Goal: Check status: Check status

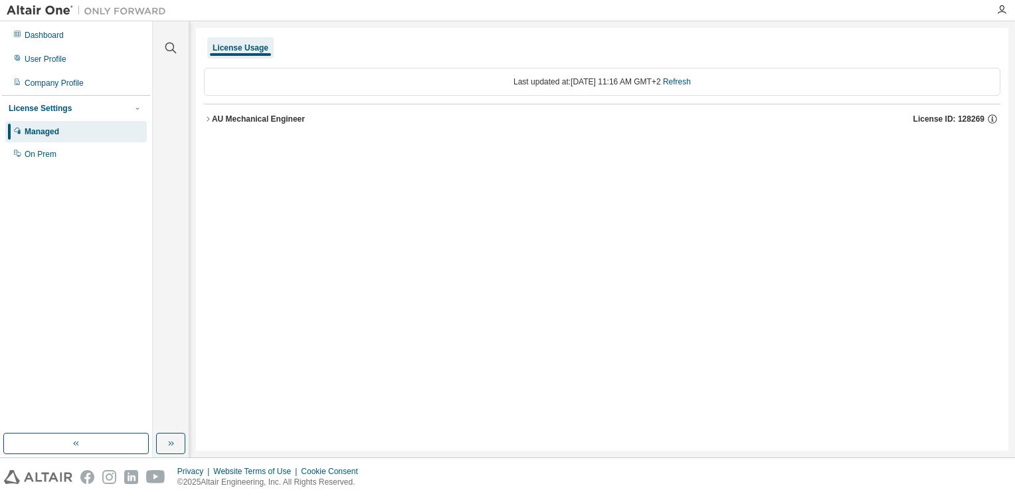
click at [223, 120] on div "AU Mechanical Engineer" at bounding box center [258, 119] width 93 height 11
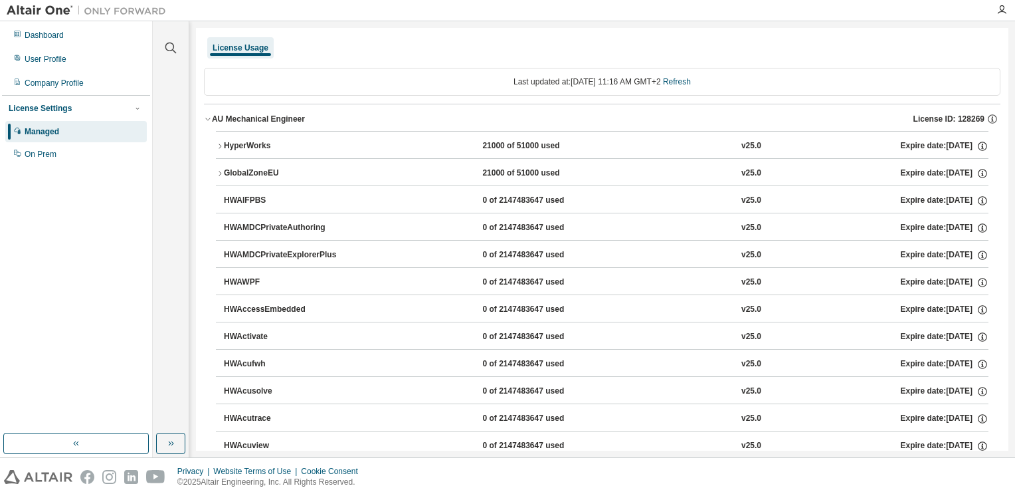
click at [260, 140] on div "HyperWorks" at bounding box center [284, 146] width 120 height 12
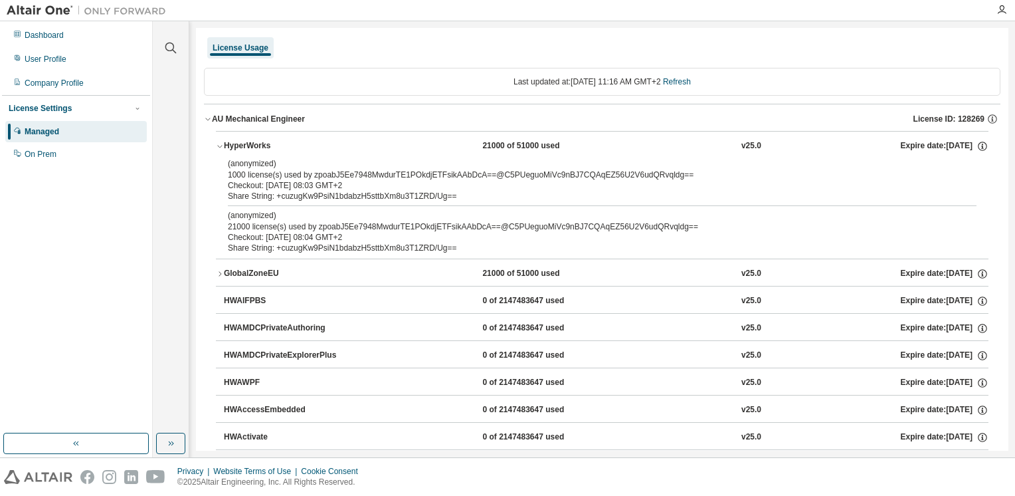
click at [260, 140] on div "HyperWorks" at bounding box center [284, 146] width 120 height 12
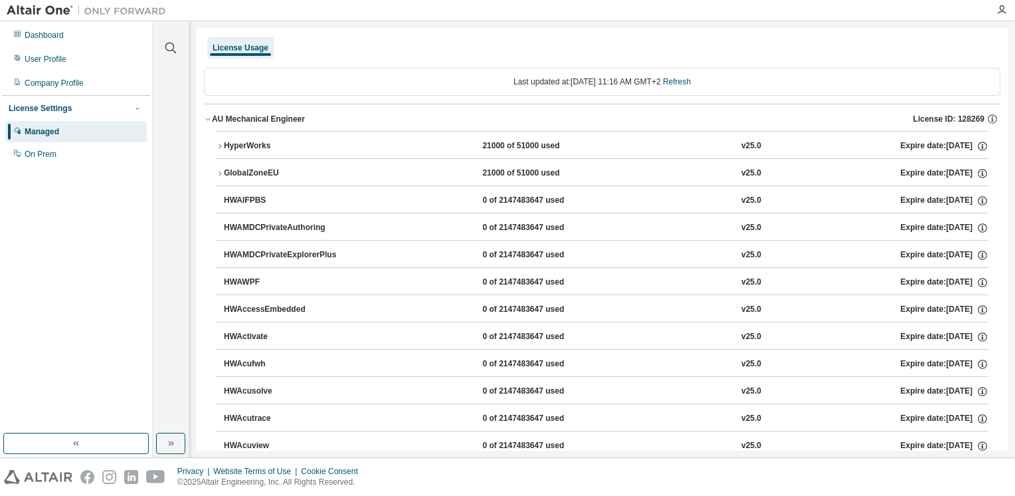
click at [260, 119] on div "AU Mechanical Engineer" at bounding box center [258, 119] width 93 height 11
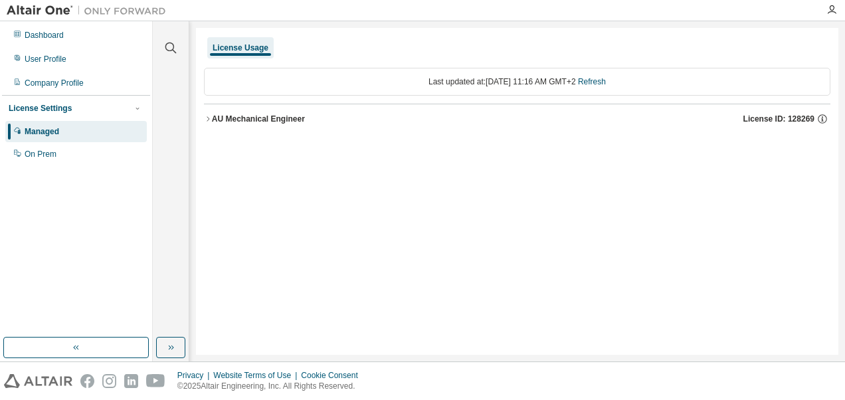
click at [256, 127] on button "AU Mechanical Engineer License ID: 128269" at bounding box center [517, 118] width 626 height 29
click at [221, 122] on div "AU Mechanical Engineer" at bounding box center [258, 119] width 93 height 11
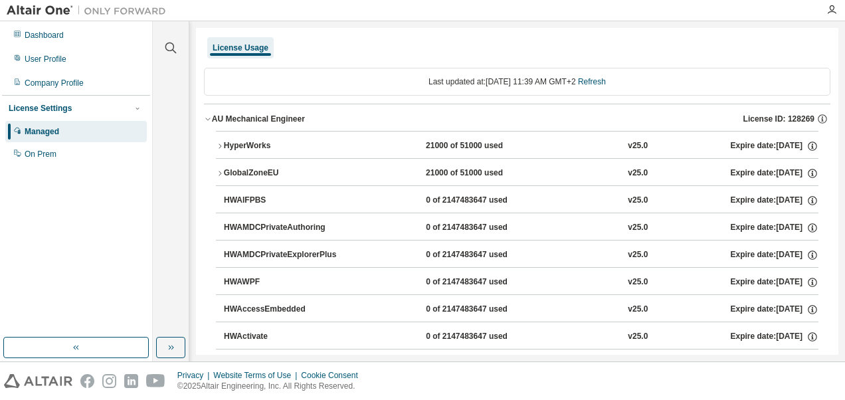
click at [250, 140] on div "HyperWorks" at bounding box center [284, 146] width 120 height 12
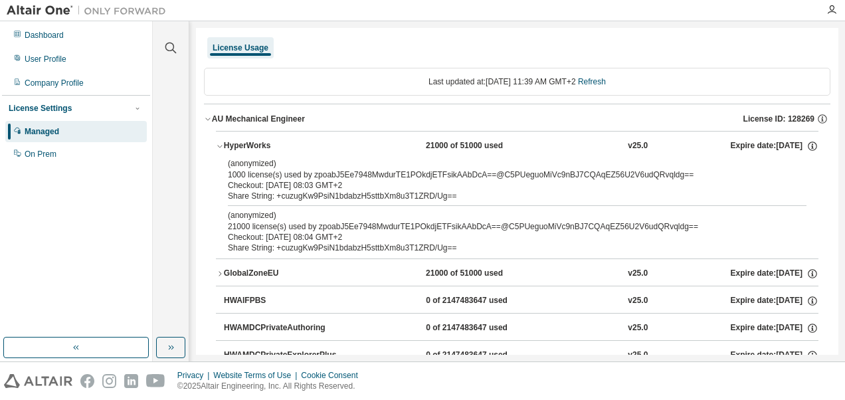
click at [248, 145] on div "HyperWorks" at bounding box center [284, 146] width 120 height 12
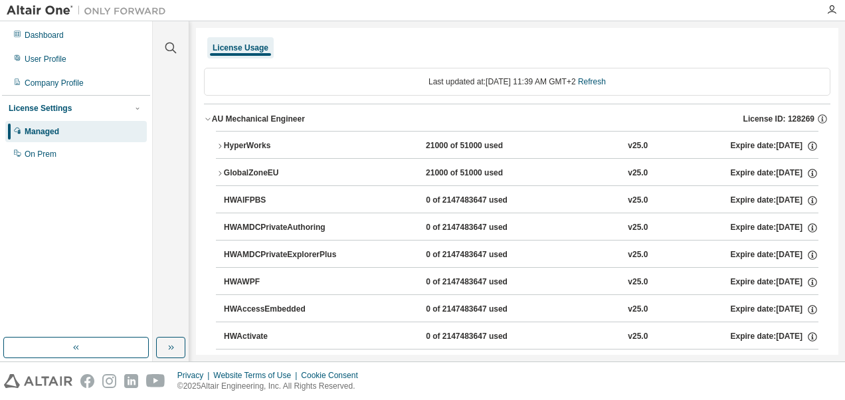
click at [209, 115] on icon "button" at bounding box center [208, 119] width 8 height 8
